Goal: Information Seeking & Learning: Learn about a topic

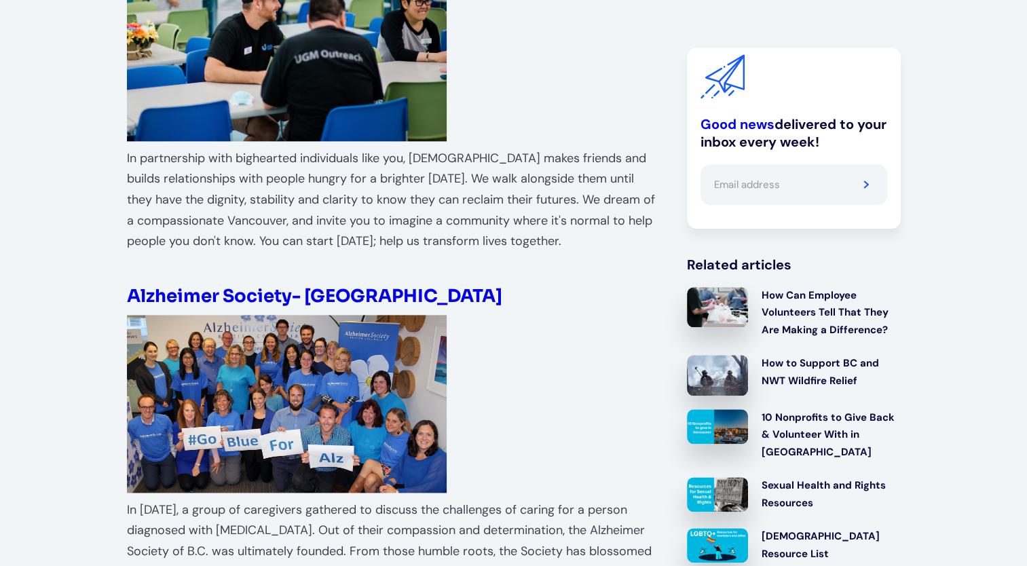
scroll to position [1493, 0]
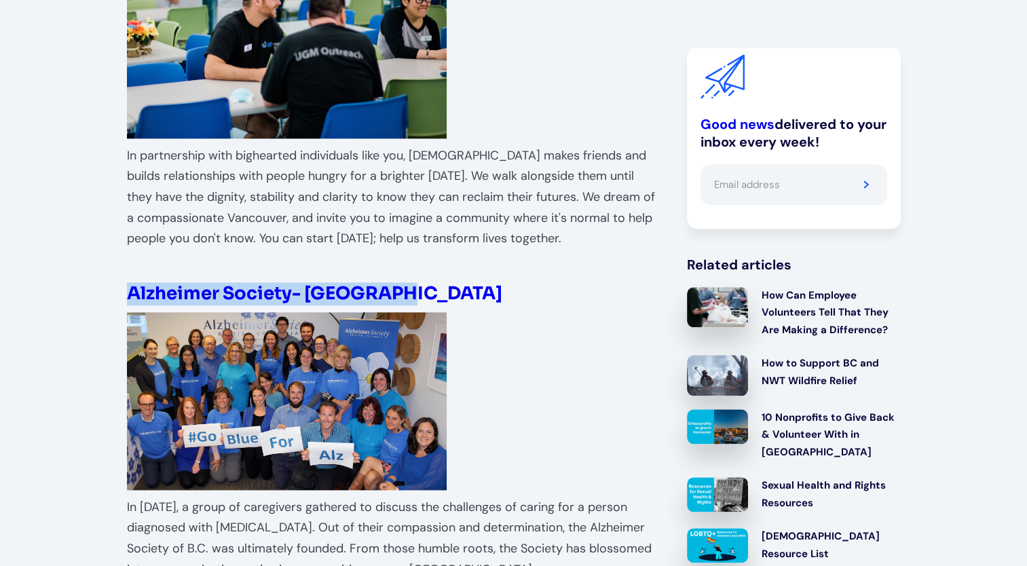
drag, startPoint x: 402, startPoint y: 227, endPoint x: 132, endPoint y: 220, distance: 270.9
click at [132, 283] on h4 "Alzheimer Society- [GEOGRAPHIC_DATA]" at bounding box center [393, 294] width 533 height 22
copy strong "Alzheimer Society- [GEOGRAPHIC_DATA]"
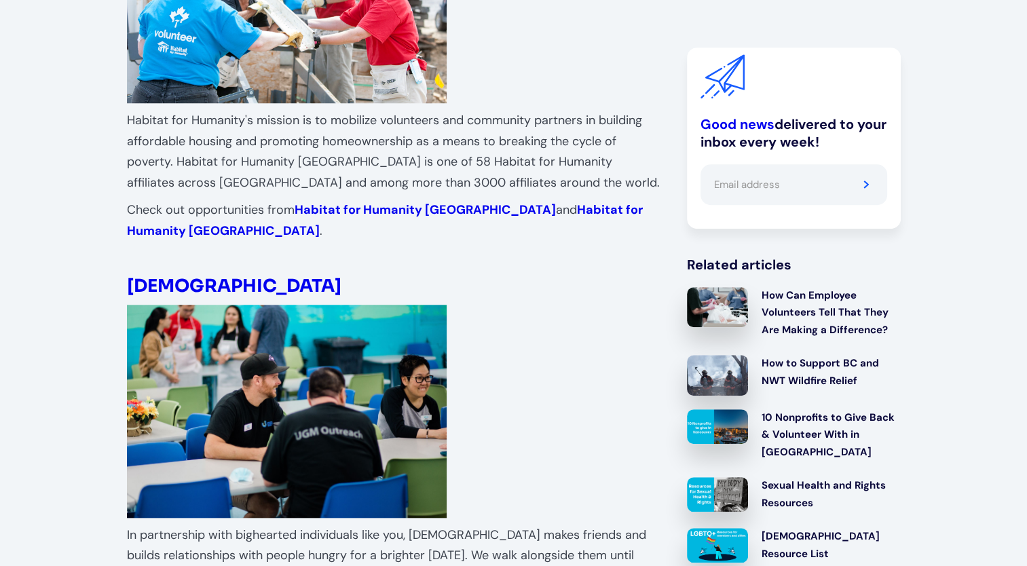
scroll to position [1357, 0]
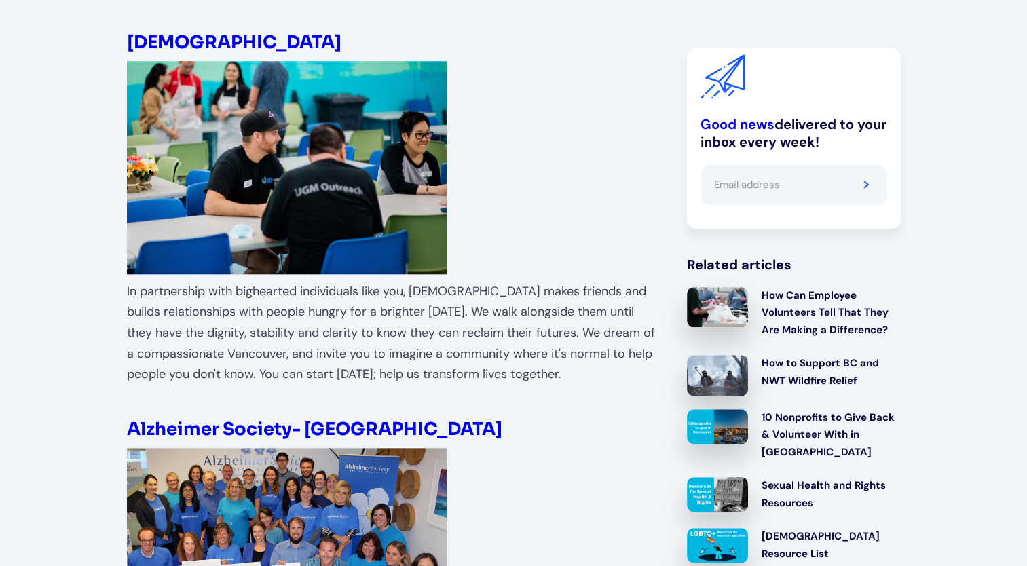
drag, startPoint x: 257, startPoint y: 365, endPoint x: 169, endPoint y: 320, distance: 98.9
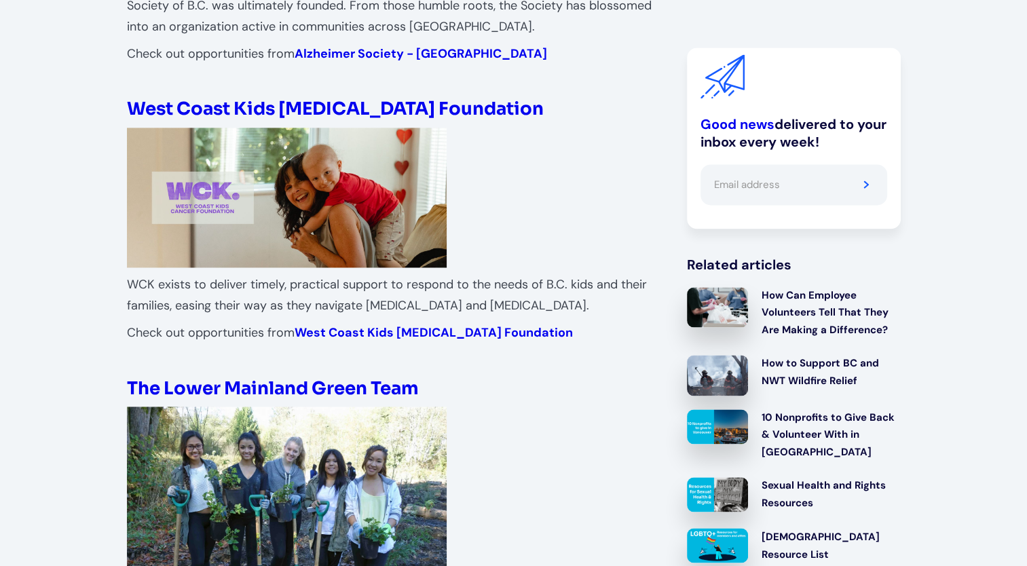
scroll to position [1832, 0]
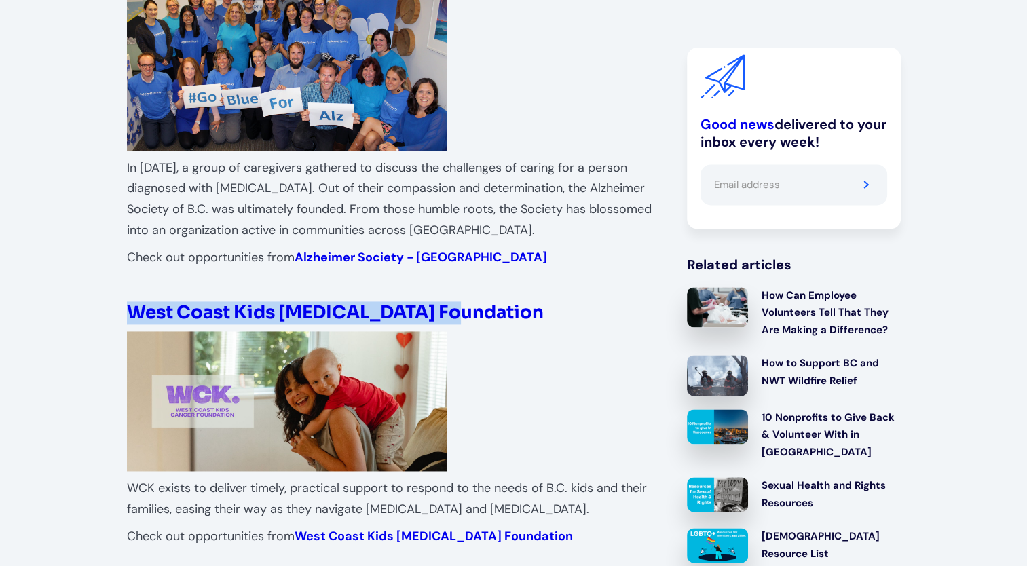
drag, startPoint x: 459, startPoint y: 249, endPoint x: 134, endPoint y: 242, distance: 325.8
click at [134, 302] on h4 "West Coast Kids [MEDICAL_DATA] Foundation" at bounding box center [393, 313] width 533 height 22
drag, startPoint x: 134, startPoint y: 242, endPoint x: 144, endPoint y: 244, distance: 10.4
copy strong "West Coast Kids [MEDICAL_DATA] Foundation"
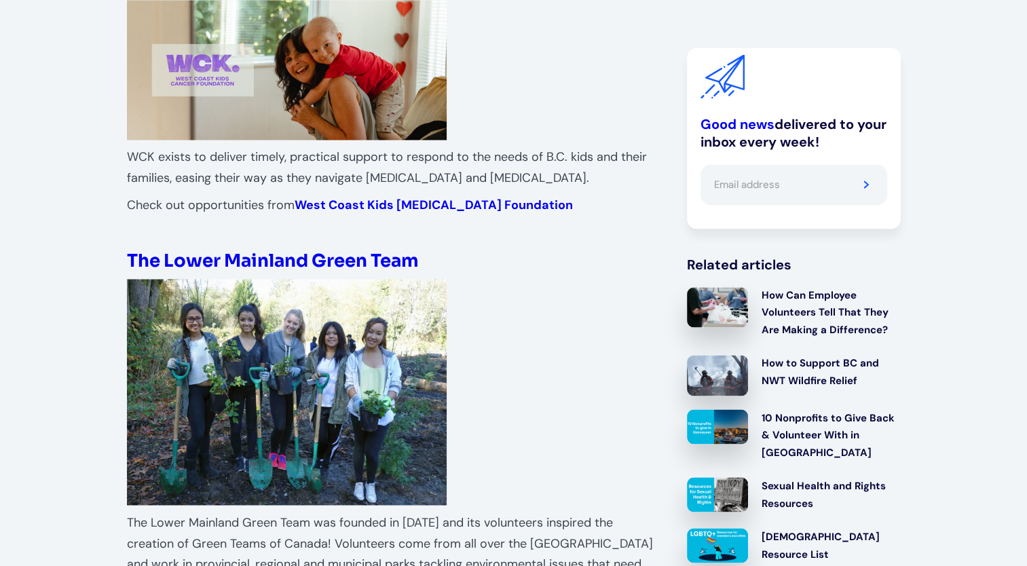
scroll to position [2172, 0]
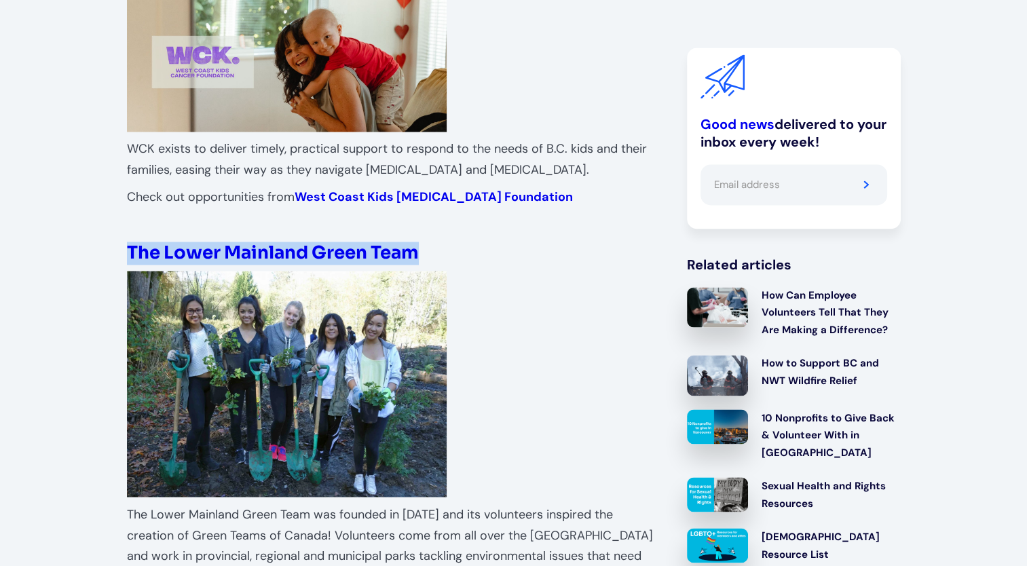
drag, startPoint x: 444, startPoint y: 178, endPoint x: 124, endPoint y: 189, distance: 319.8
click at [124, 189] on div "10 Nonprofits to Give Back & Volunteer With in [GEOGRAPHIC_DATA] [DATE] [PERSON…" at bounding box center [513, 460] width 1027 height 4591
drag, startPoint x: 124, startPoint y: 189, endPoint x: 143, endPoint y: 186, distance: 19.2
copy strong "The Lower Mainland Green Team"
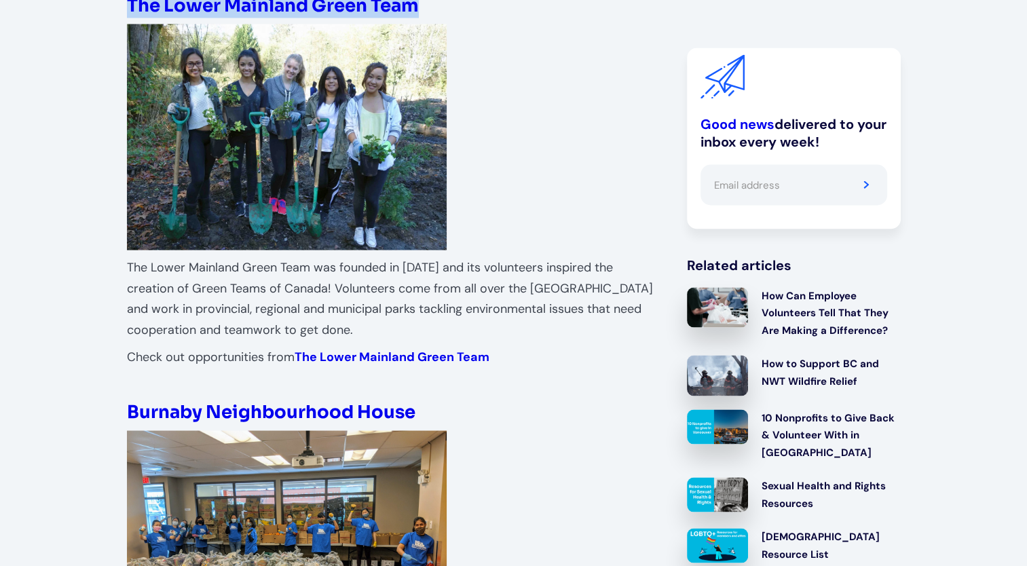
scroll to position [2511, 0]
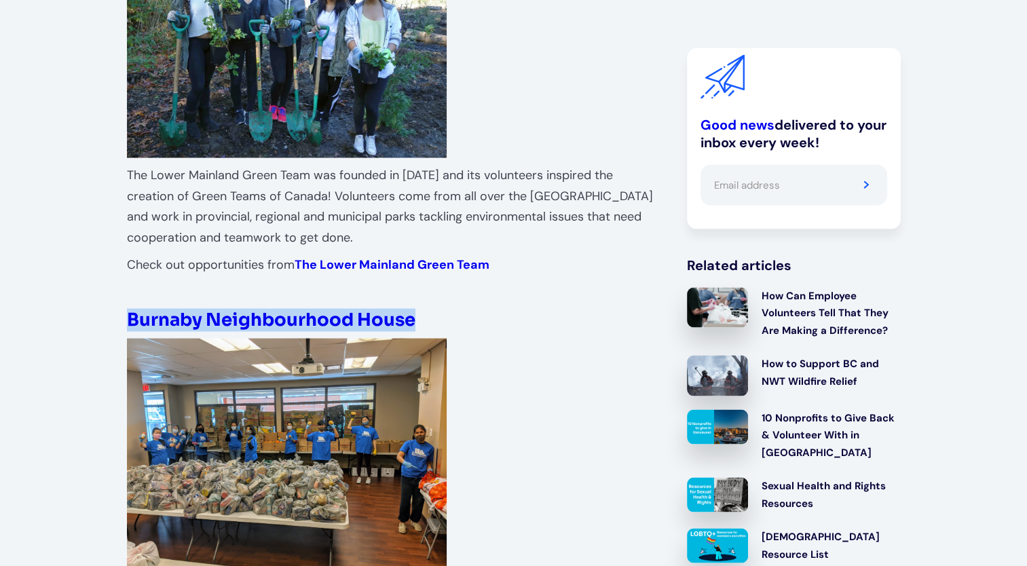
drag, startPoint x: 447, startPoint y: 259, endPoint x: 130, endPoint y: 254, distance: 317.0
click at [130, 309] on h4 "Burnaby Neighbourhood House" at bounding box center [393, 320] width 533 height 22
drag, startPoint x: 130, startPoint y: 254, endPoint x: 150, endPoint y: 257, distance: 19.9
copy strong "Burnaby Neighbourhood House"
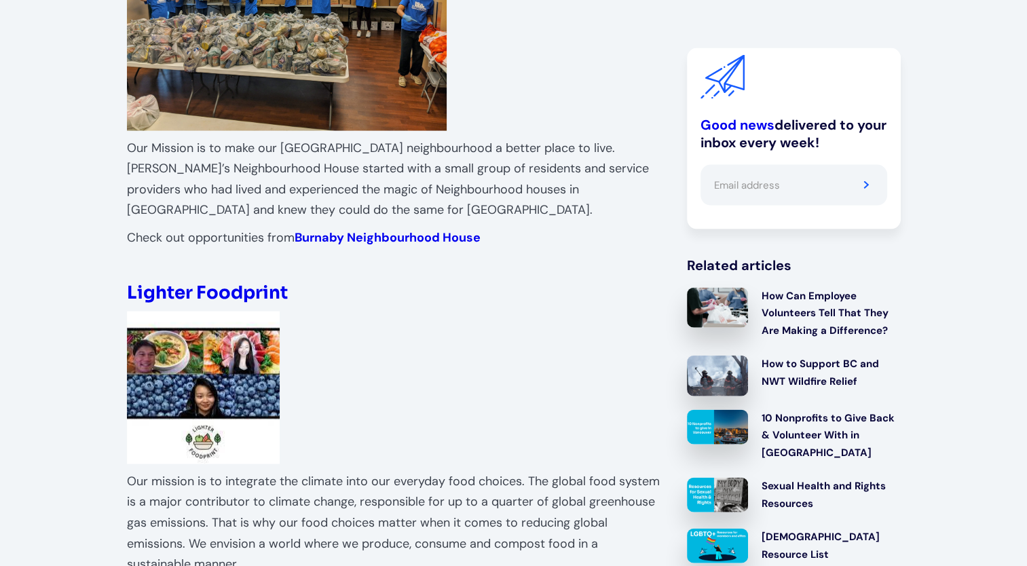
scroll to position [2986, 0]
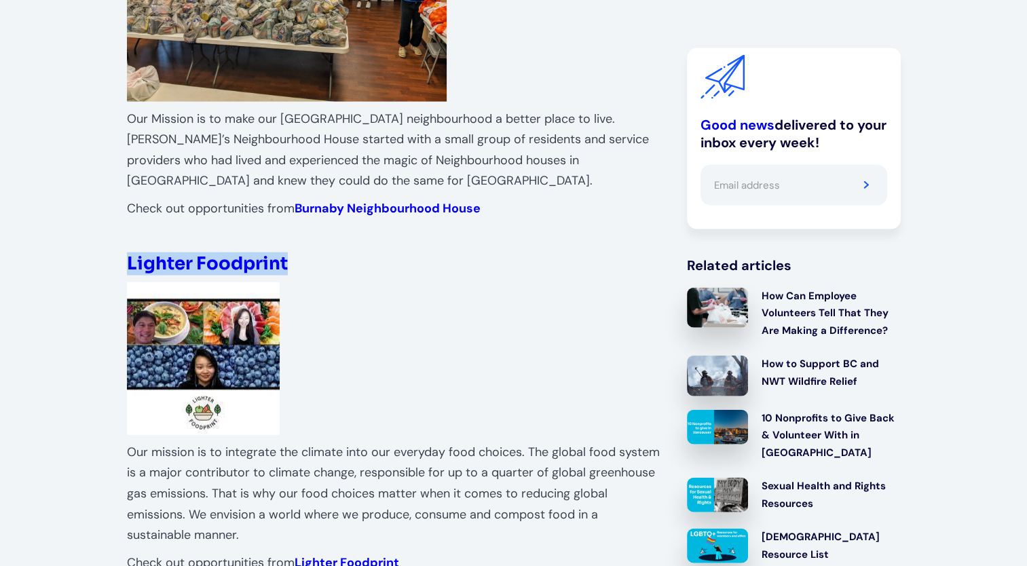
drag, startPoint x: 301, startPoint y: 202, endPoint x: 117, endPoint y: 200, distance: 183.9
drag, startPoint x: 117, startPoint y: 200, endPoint x: 137, endPoint y: 196, distance: 20.8
copy strong "Lighter Foodprint"
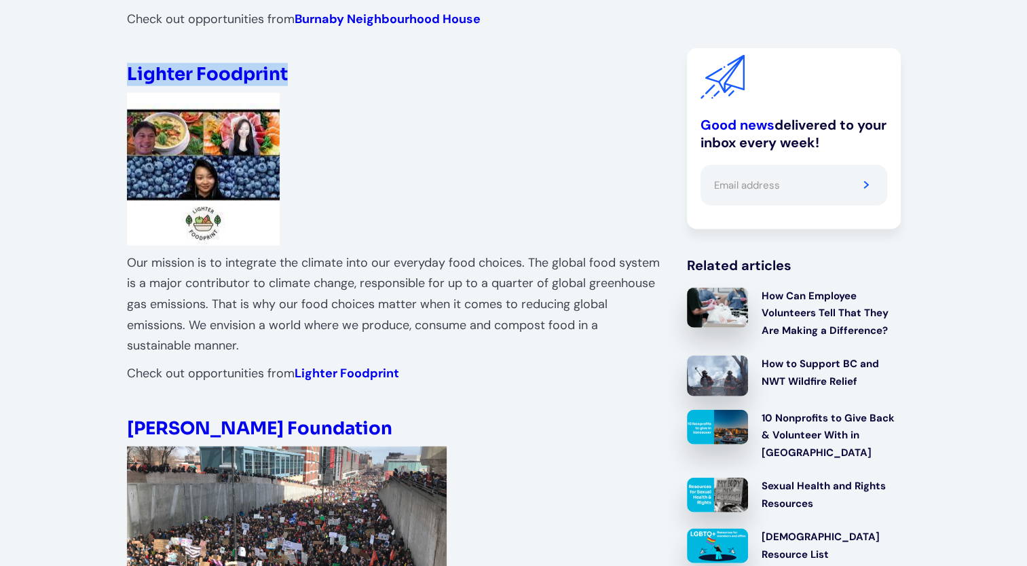
scroll to position [3325, 0]
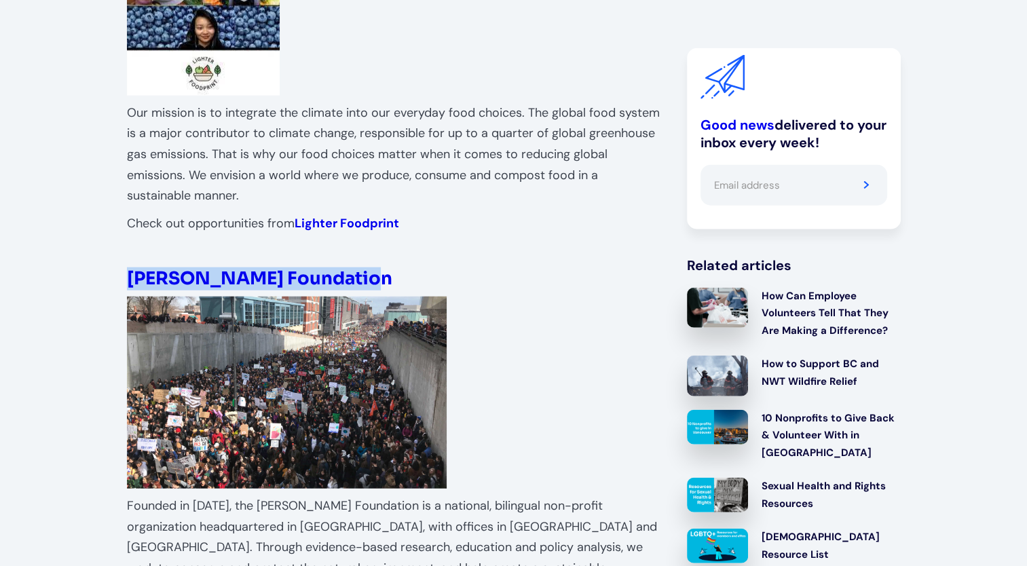
drag, startPoint x: 377, startPoint y: 206, endPoint x: 133, endPoint y: 212, distance: 243.7
click at [133, 268] on h4 "[PERSON_NAME] Foundation" at bounding box center [393, 279] width 533 height 22
drag, startPoint x: 133, startPoint y: 212, endPoint x: 151, endPoint y: 214, distance: 18.5
copy strong "[PERSON_NAME] Foundation"
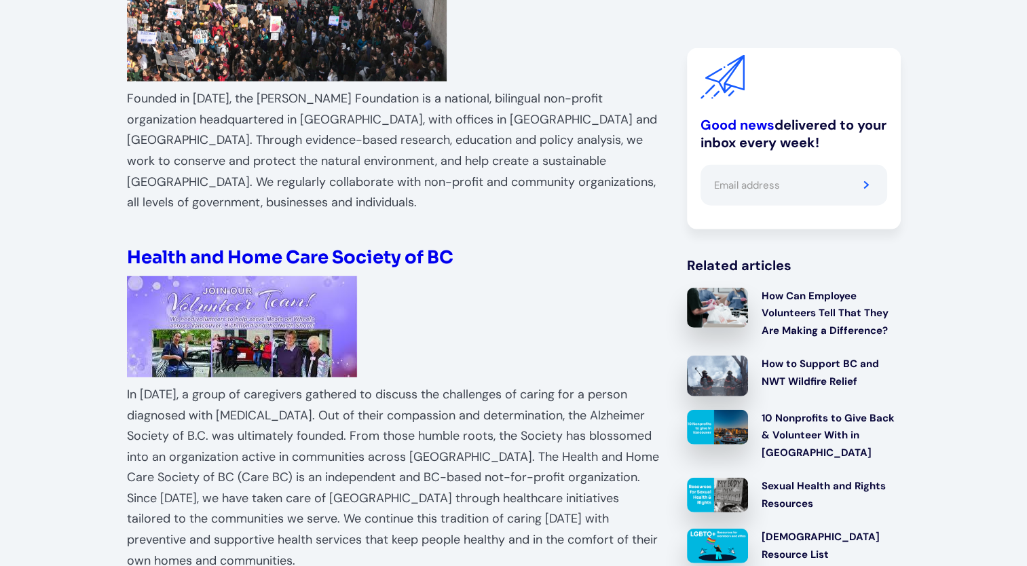
scroll to position [3665, 0]
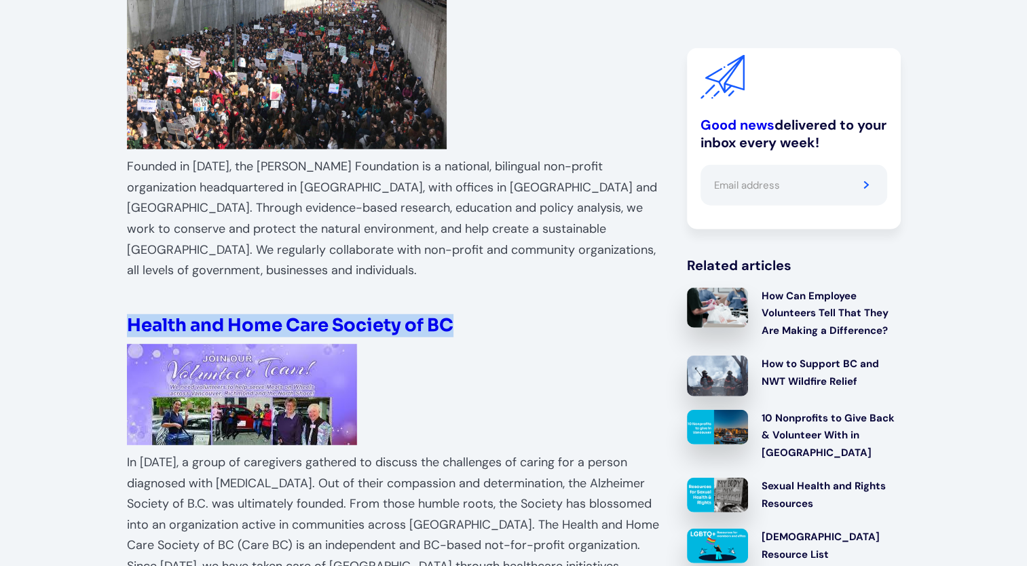
drag, startPoint x: 458, startPoint y: 241, endPoint x: 125, endPoint y: 243, distance: 333.2
drag, startPoint x: 125, startPoint y: 243, endPoint x: 155, endPoint y: 235, distance: 31.0
copy strong "Health and Home Care Society of BC"
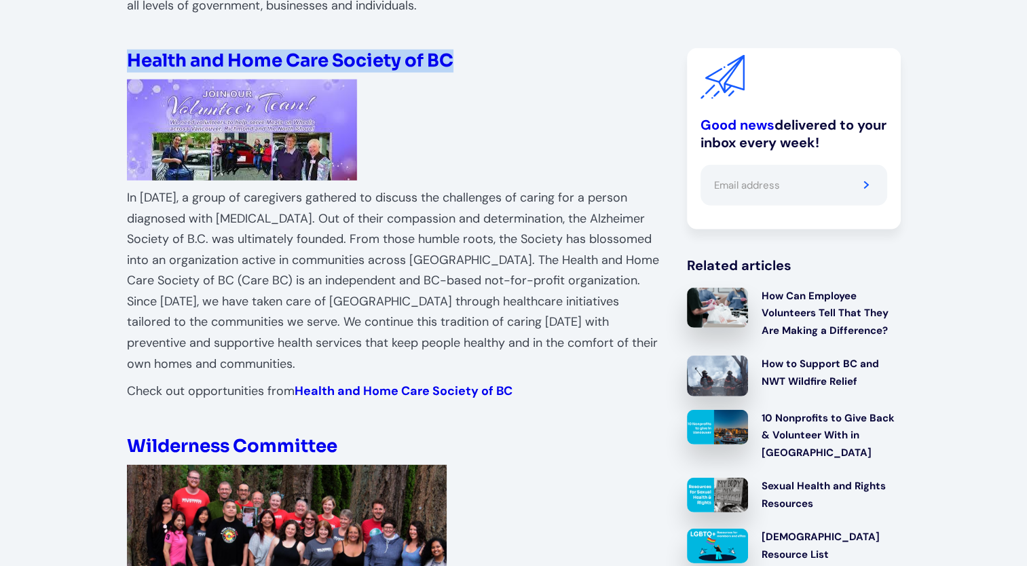
scroll to position [4072, 0]
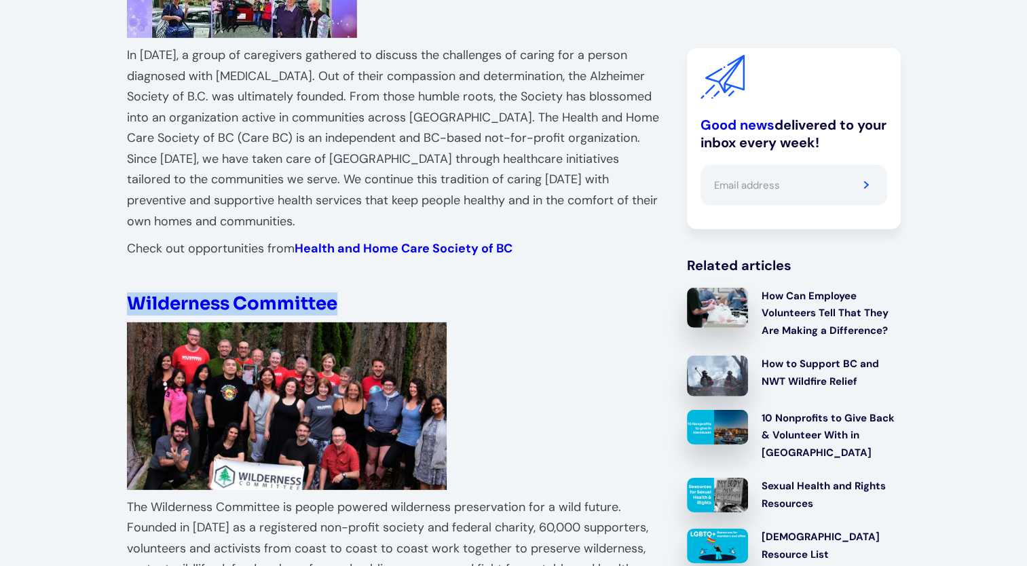
drag, startPoint x: 349, startPoint y: 223, endPoint x: 136, endPoint y: 215, distance: 213.9
click at [136, 293] on h4 "Wilderness Committee" at bounding box center [393, 304] width 533 height 22
copy strong "Wilderness Committee"
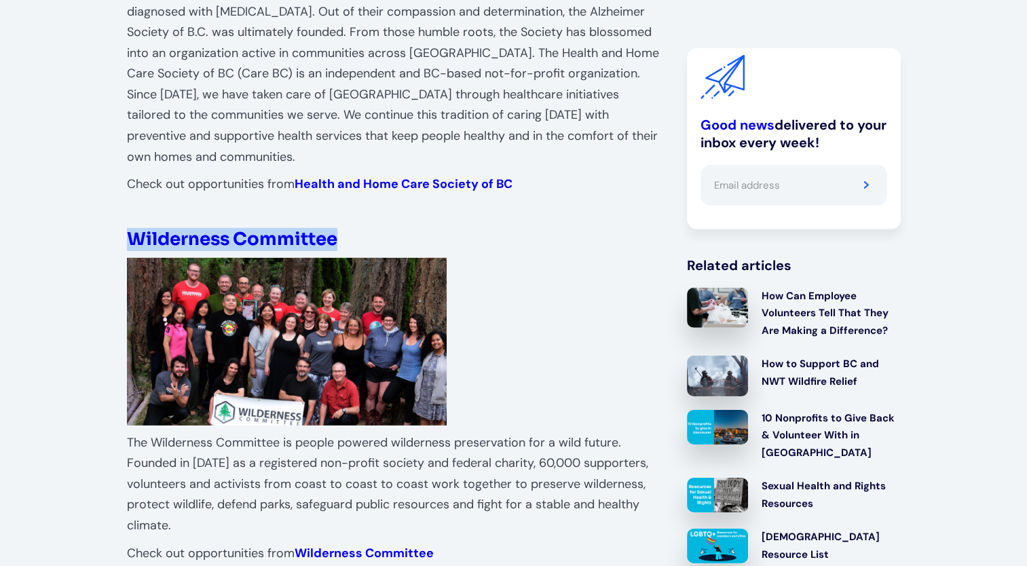
scroll to position [4411, 0]
